Goal: Task Accomplishment & Management: Manage account settings

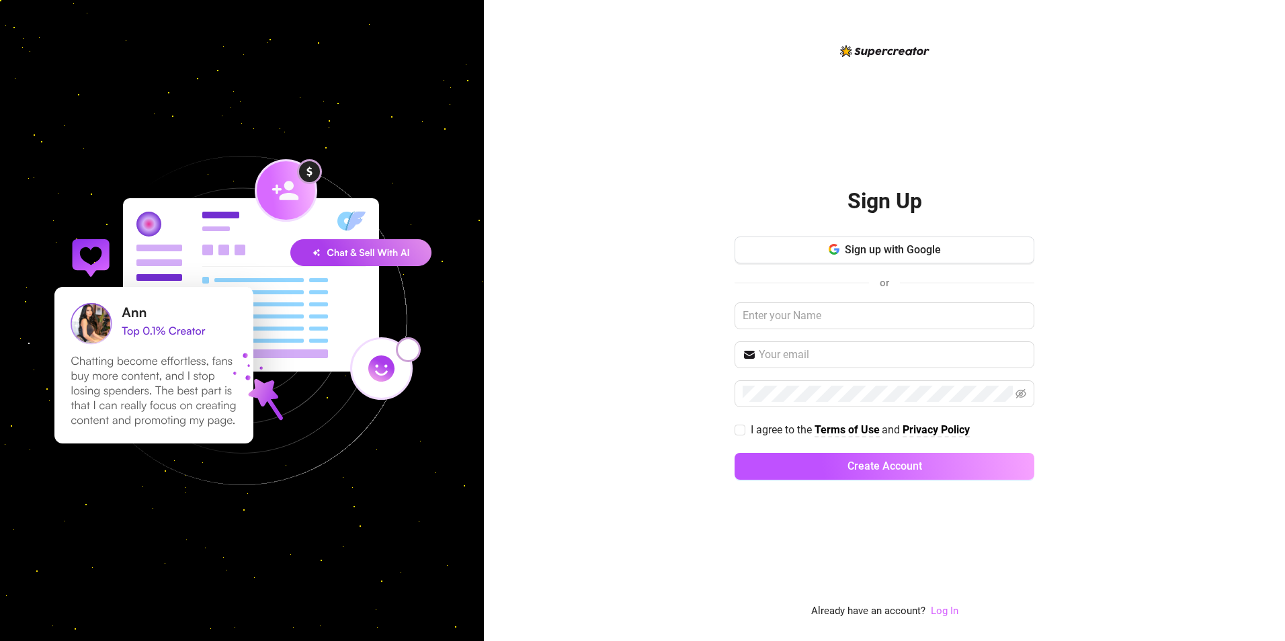
click at [947, 608] on link "Log In" at bounding box center [944, 611] width 28 height 12
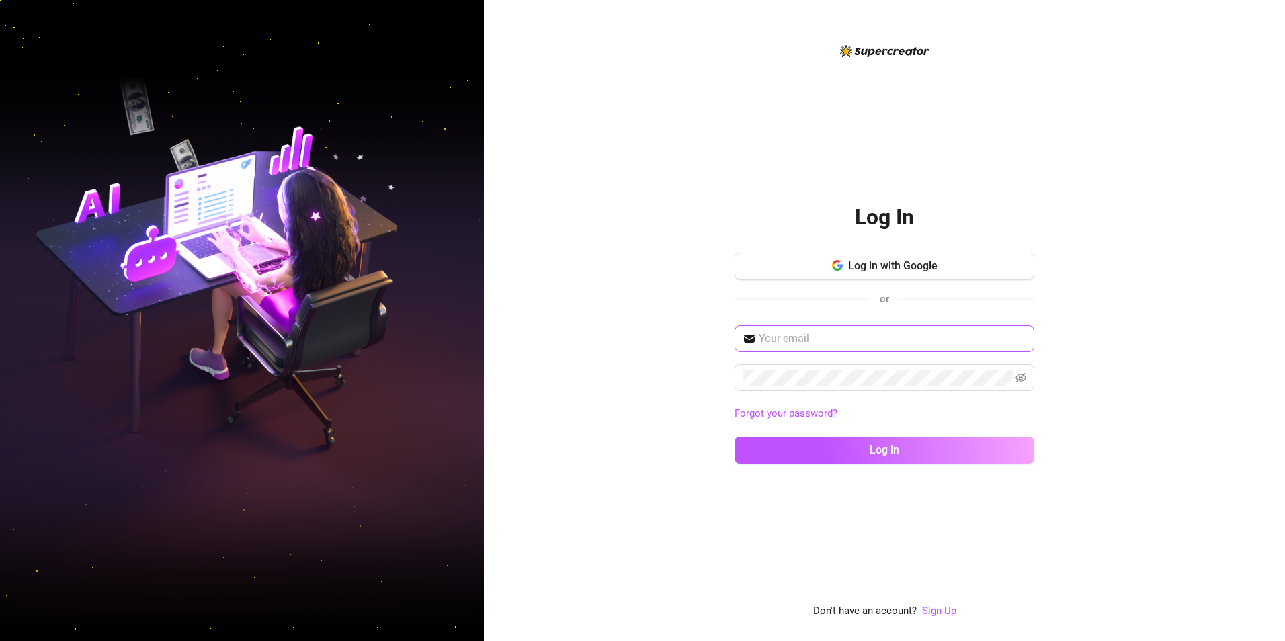
click at [844, 349] on span at bounding box center [884, 338] width 300 height 27
click at [844, 345] on input "text" at bounding box center [891, 339] width 267 height 16
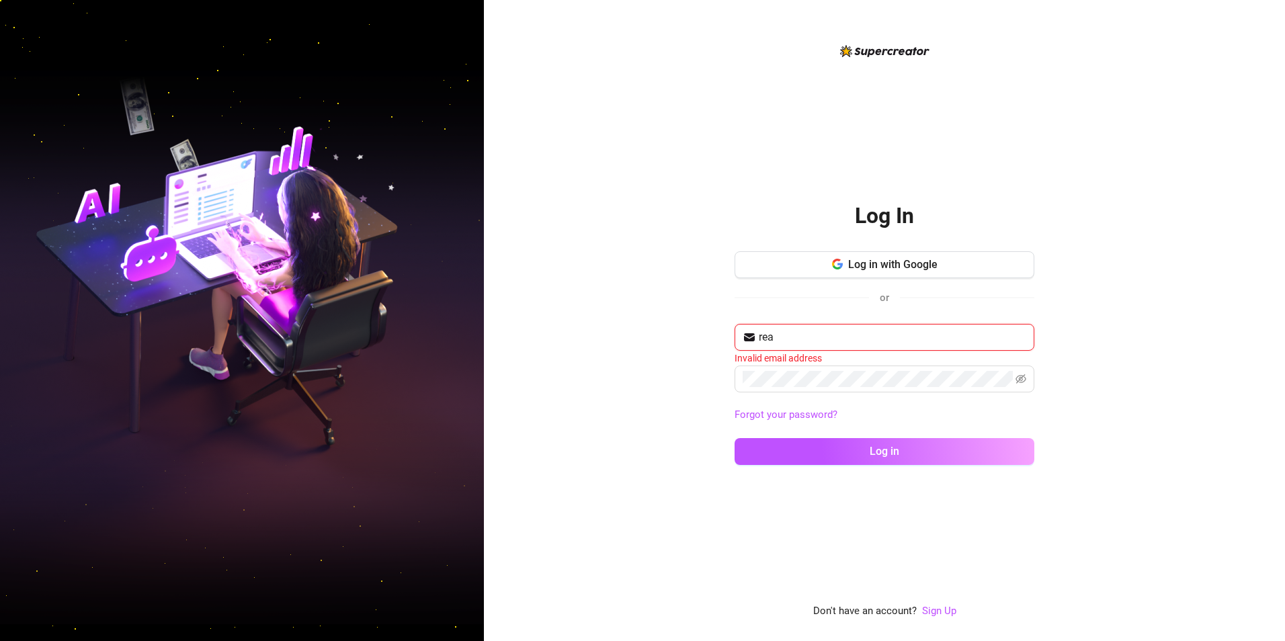
type input "[EMAIL_ADDRESS][DOMAIN_NAME]"
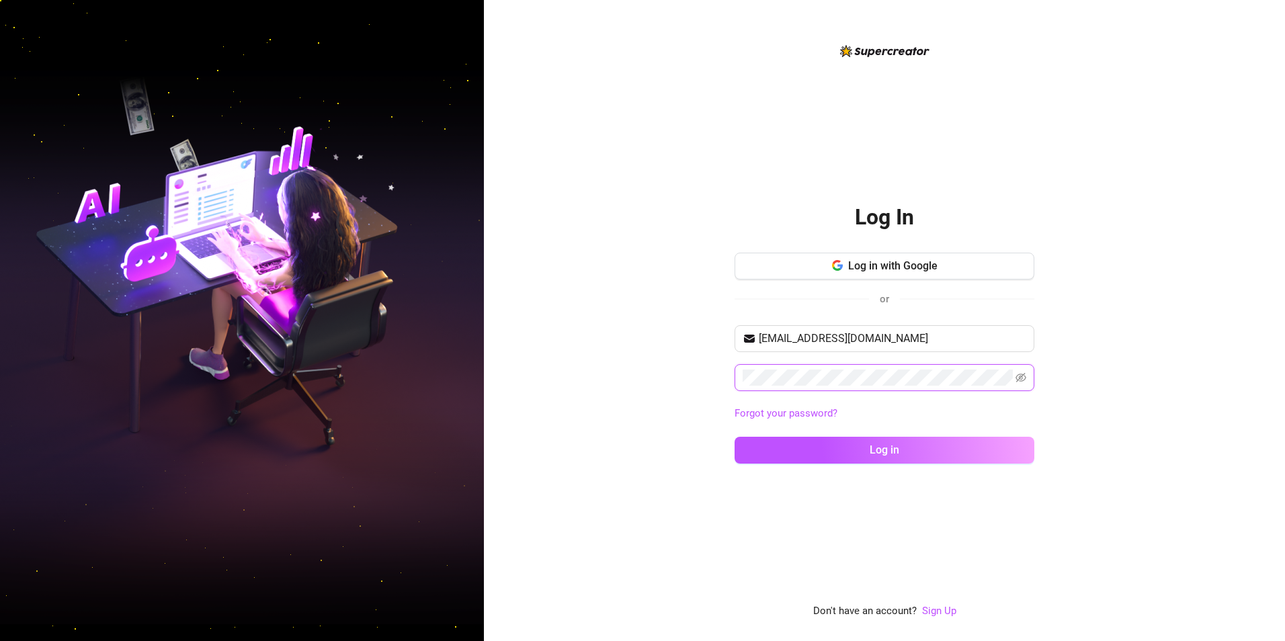
click at [734, 437] on button "Log in" at bounding box center [884, 450] width 300 height 27
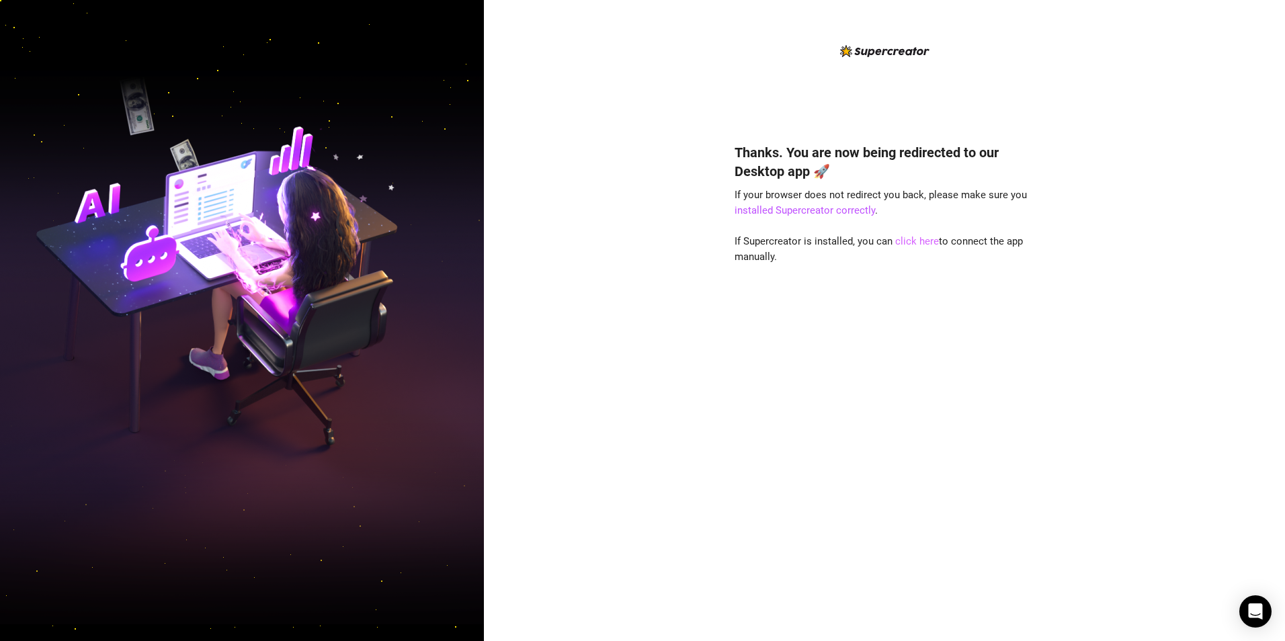
click at [920, 245] on link "click here" at bounding box center [917, 241] width 44 height 12
